Goal: Task Accomplishment & Management: Use online tool/utility

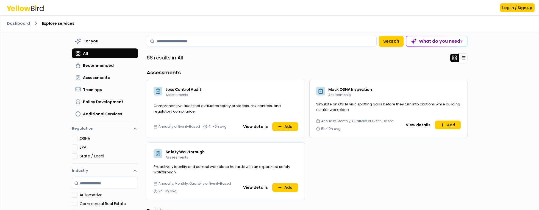
scroll to position [184, 0]
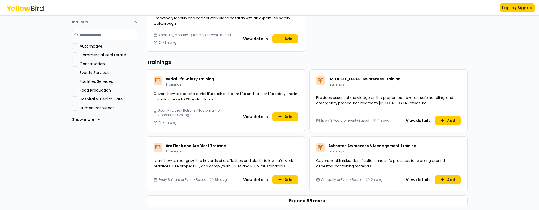
click at [73, 72] on Services "Events Services" at bounding box center [74, 72] width 5 height 5
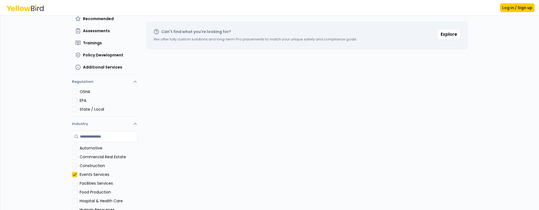
scroll to position [50, 0]
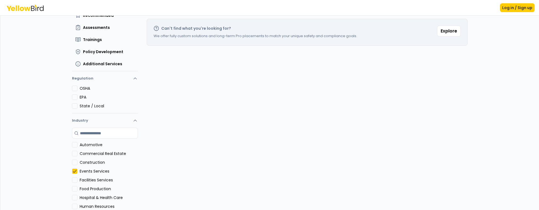
click at [74, 163] on button "Construction" at bounding box center [74, 161] width 5 height 5
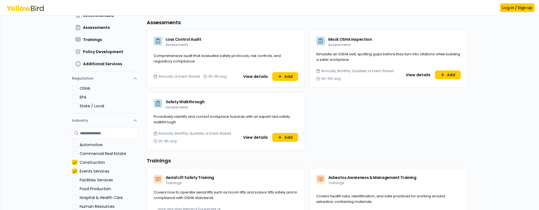
click at [72, 171] on Services "Events Services" at bounding box center [74, 170] width 5 height 5
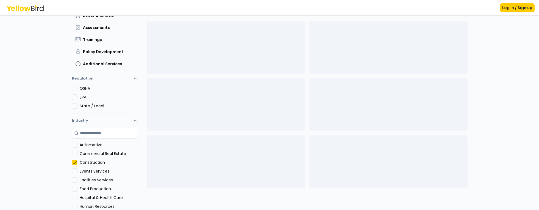
click at [72, 163] on button "Construction" at bounding box center [74, 161] width 5 height 5
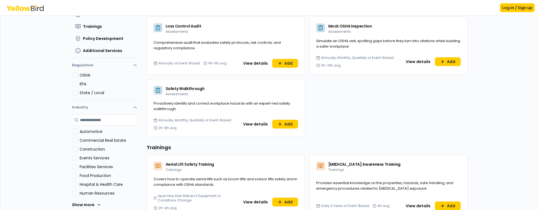
scroll to position [146, 0]
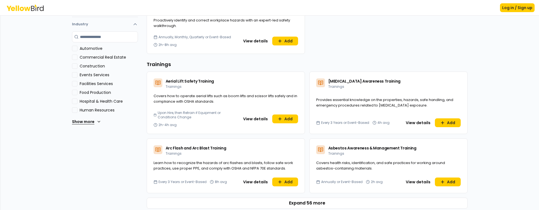
click at [97, 120] on icon at bounding box center [99, 121] width 4 height 4
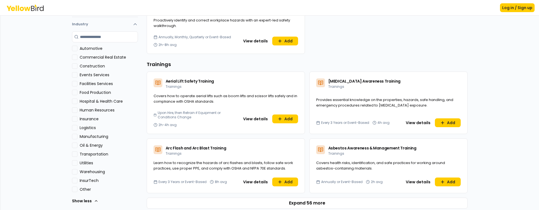
click at [74, 120] on button "Insurance" at bounding box center [74, 118] width 5 height 5
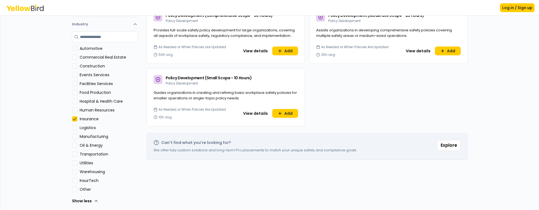
click at [73, 128] on button "Logistics" at bounding box center [74, 127] width 5 height 5
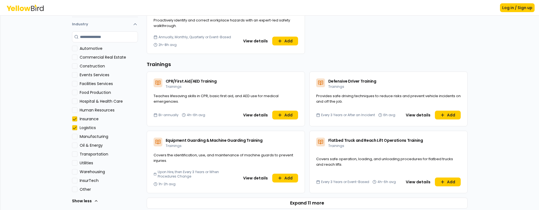
click at [74, 140] on div "Search industry Automotive Commercial Real Estate Construction Events Services …" at bounding box center [105, 120] width 66 height 179
click at [72, 137] on button "Manufacturing" at bounding box center [74, 136] width 5 height 5
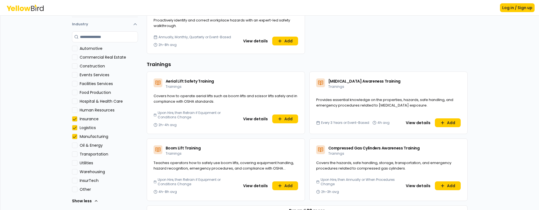
click at [72, 144] on Energy "Oil & Energy" at bounding box center [74, 144] width 5 height 5
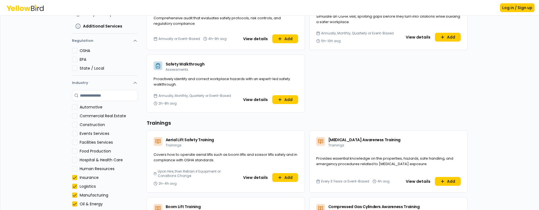
scroll to position [0, 0]
